Goal: Information Seeking & Learning: Understand process/instructions

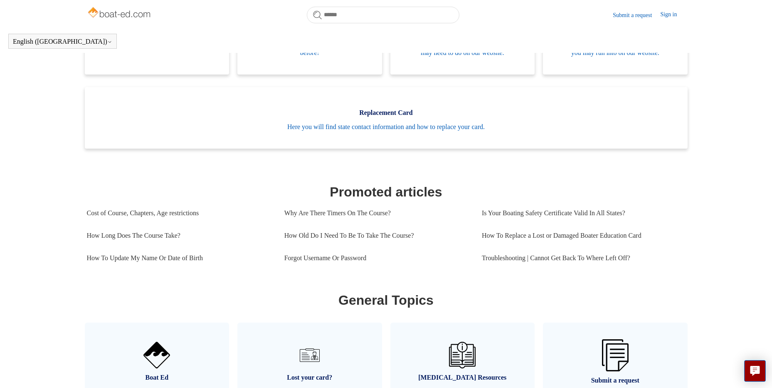
scroll to position [223, 0]
click at [356, 270] on link "Forgot Username Or Password" at bounding box center [377, 258] width 185 height 22
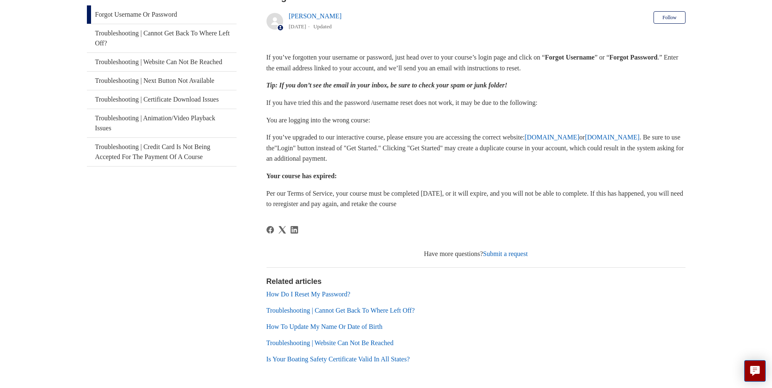
scroll to position [191, 0]
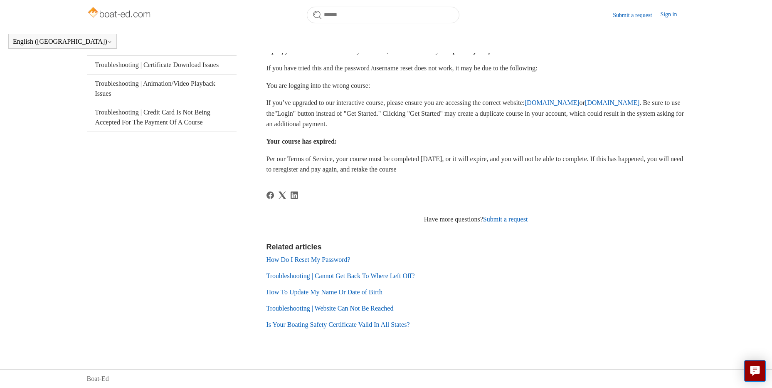
click at [326, 273] on link "Troubleshooting | Cannot Get Back To Where Left Off?" at bounding box center [341, 275] width 148 height 7
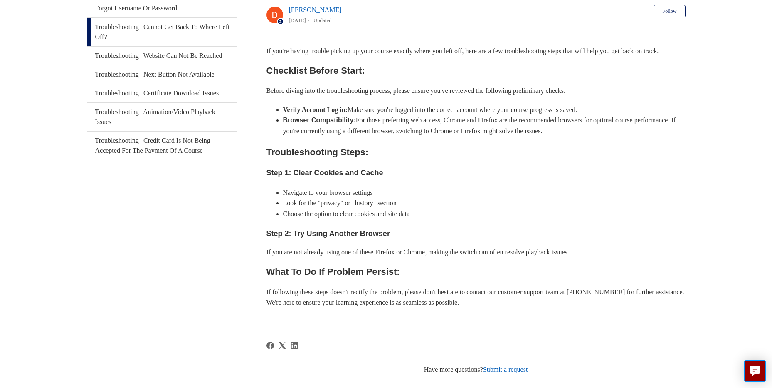
scroll to position [309, 0]
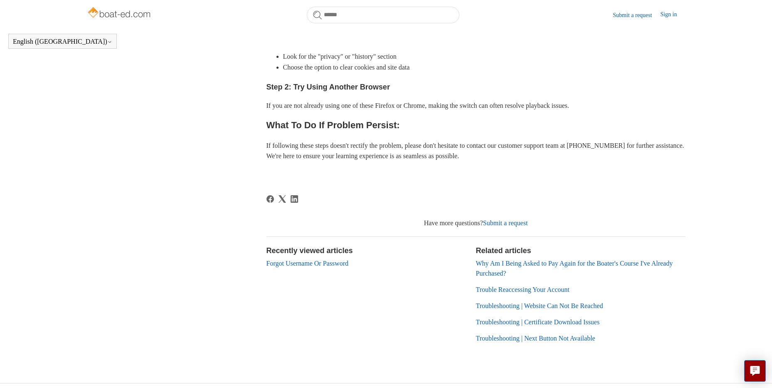
click at [53, 145] on main "Boat-Ed Troubleshooting General Troubleshooting General Troubleshooting Trouble…" at bounding box center [386, 39] width 772 height 638
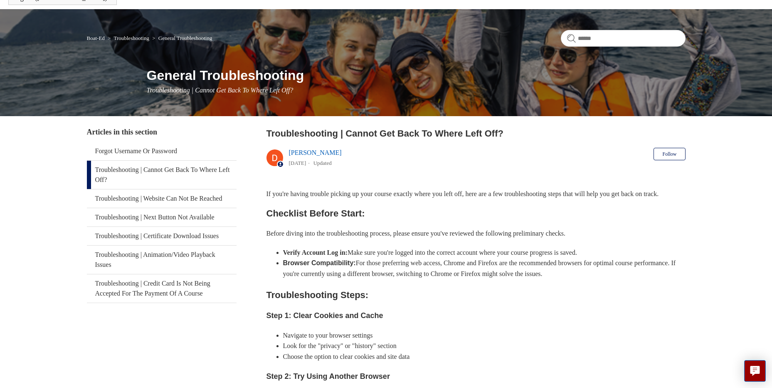
scroll to position [0, 0]
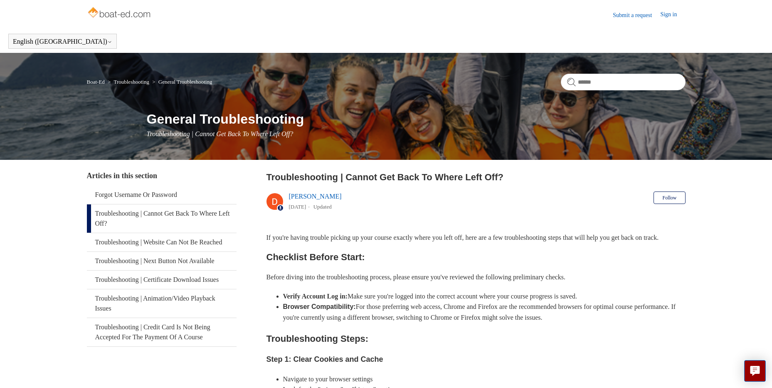
click at [124, 83] on link "Troubleshooting" at bounding box center [131, 82] width 35 height 6
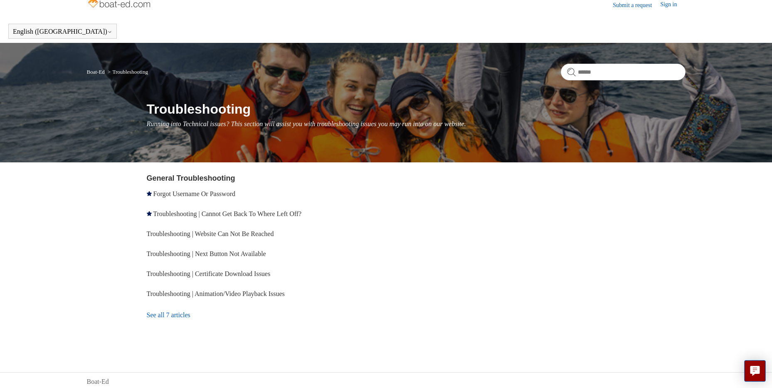
scroll to position [13, 0]
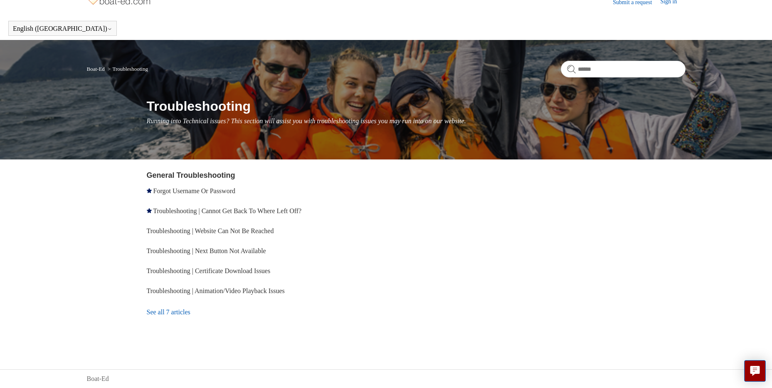
click at [191, 317] on link "See all 7 articles" at bounding box center [268, 312] width 242 height 22
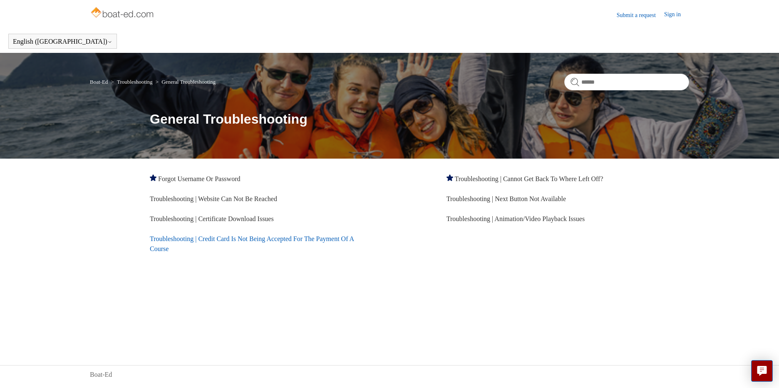
click at [198, 235] on link "Troubleshooting | Credit Card Is Not Being Accepted For The Payment Of A Course" at bounding box center [252, 243] width 204 height 17
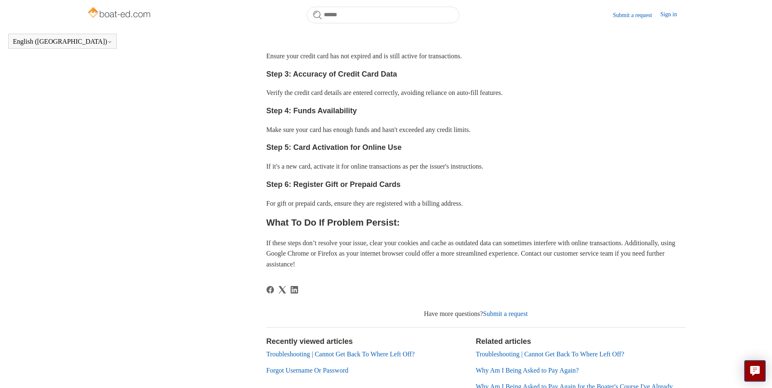
scroll to position [393, 0]
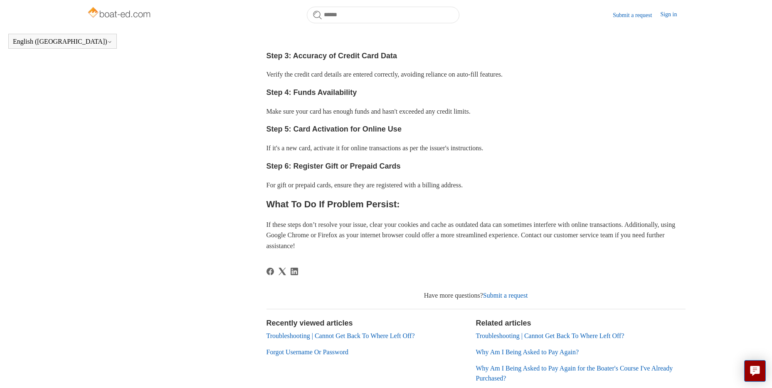
click at [304, 354] on link "Forgot Username Or Password" at bounding box center [308, 351] width 82 height 7
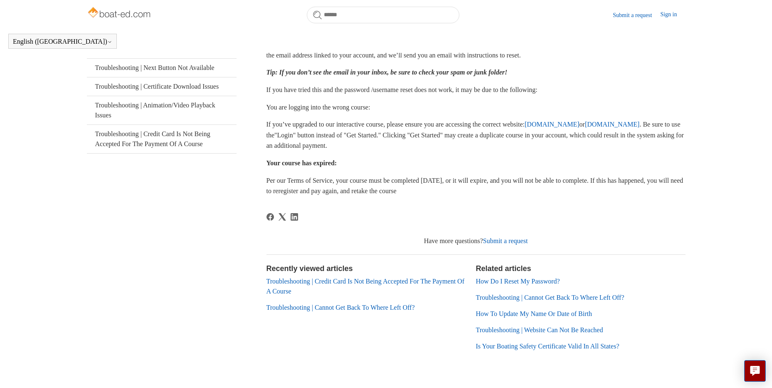
scroll to position [191, 0]
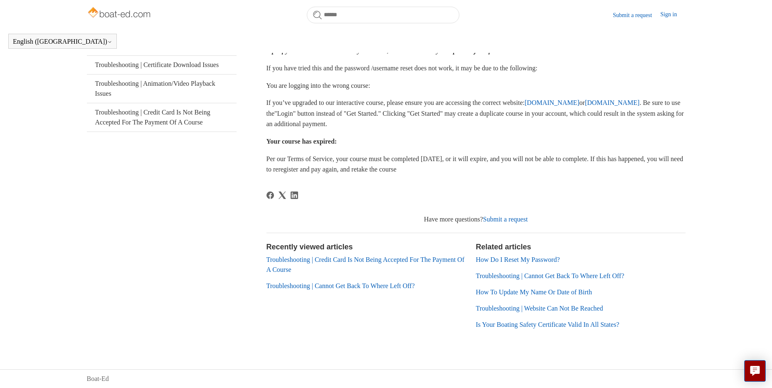
click at [507, 257] on link "How Do I Reset My Password?" at bounding box center [518, 259] width 84 height 7
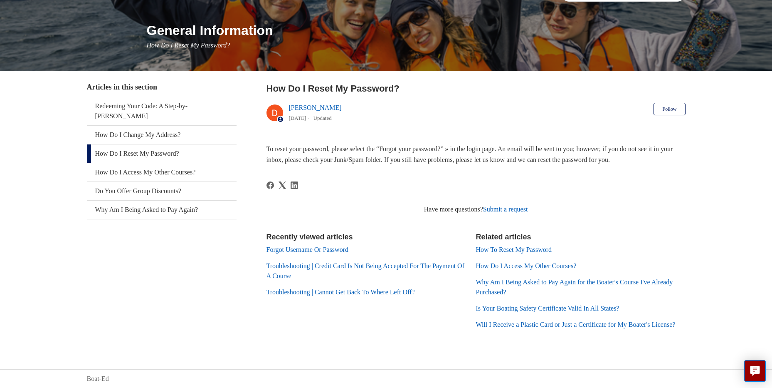
scroll to position [99, 0]
click at [307, 288] on link "Troubleshooting | Cannot Get Back To Where Left Off?" at bounding box center [341, 291] width 148 height 7
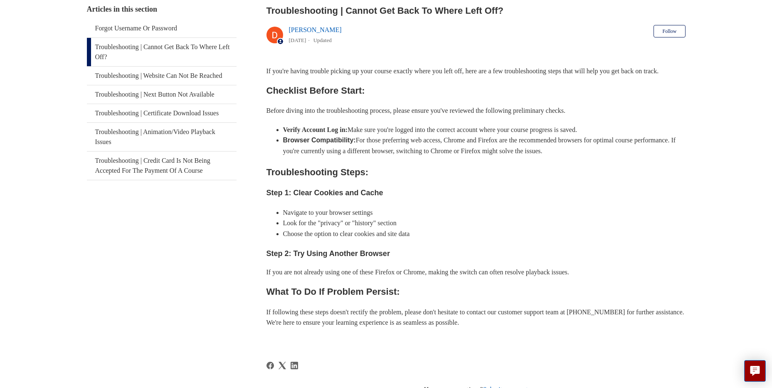
scroll to position [143, 0]
